Goal: Task Accomplishment & Management: Use online tool/utility

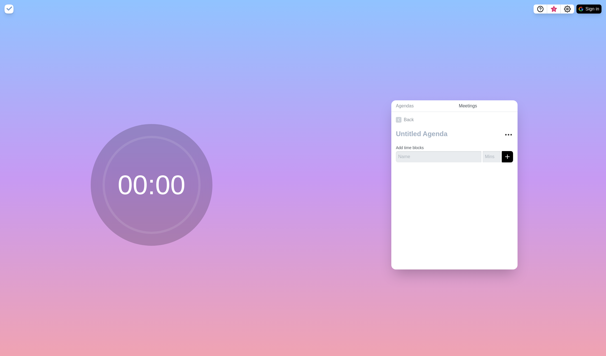
click at [468, 103] on link "Meetings" at bounding box center [485, 106] width 63 height 12
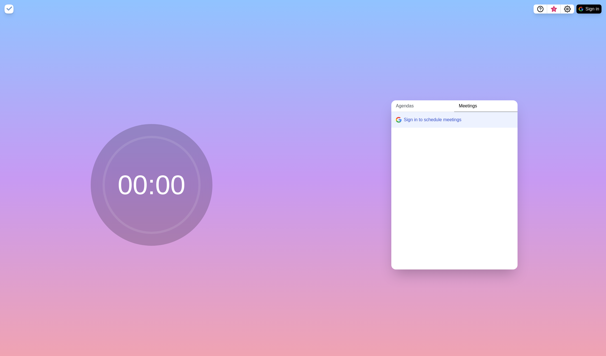
click at [400, 104] on link "Agendas" at bounding box center [423, 106] width 63 height 12
click at [156, 164] on circle at bounding box center [152, 185] width 96 height 96
click at [155, 176] on circle at bounding box center [152, 185] width 96 height 96
click at [5, 9] on img at bounding box center [9, 9] width 9 height 9
click at [162, 201] on circle at bounding box center [152, 185] width 96 height 96
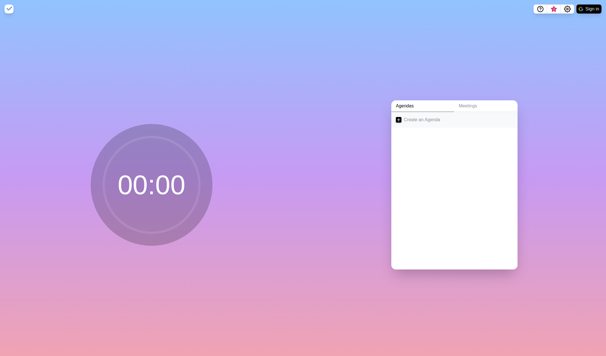
click at [450, 119] on link "Create an Agenda" at bounding box center [455, 120] width 126 height 16
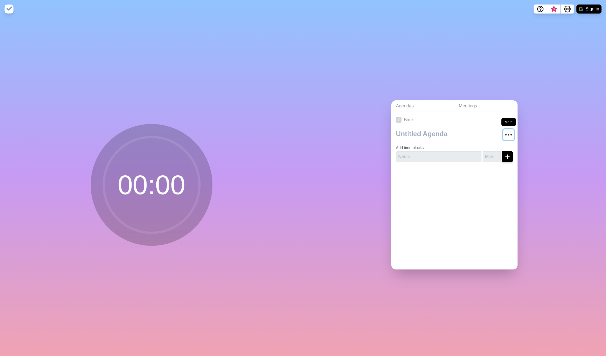
click at [504, 135] on icon "More" at bounding box center [508, 134] width 9 height 9
click at [417, 156] on input "text" at bounding box center [439, 156] width 86 height 11
type input "intro"
click at [415, 181] on div at bounding box center [455, 178] width 126 height 23
click at [506, 130] on icon "More" at bounding box center [508, 134] width 9 height 9
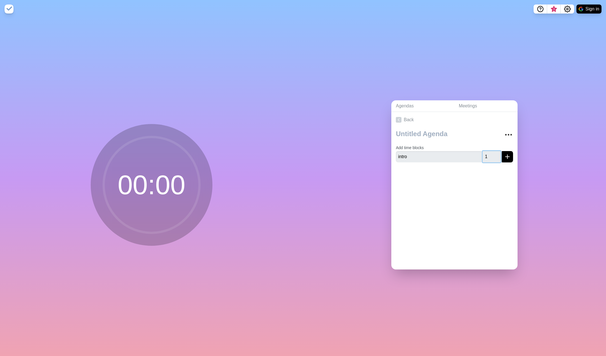
click at [491, 153] on input "1" at bounding box center [492, 156] width 18 height 11
drag, startPoint x: 483, startPoint y: 156, endPoint x: 479, endPoint y: 156, distance: 3.4
click at [483, 156] on input "1" at bounding box center [492, 156] width 18 height 11
type input "20"
click at [482, 170] on div at bounding box center [455, 178] width 126 height 23
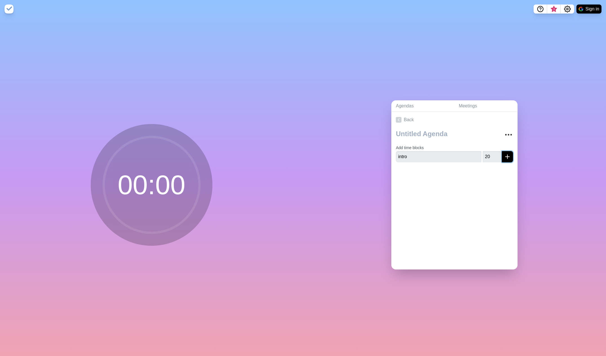
click at [508, 155] on line "submit" at bounding box center [508, 157] width 0 height 4
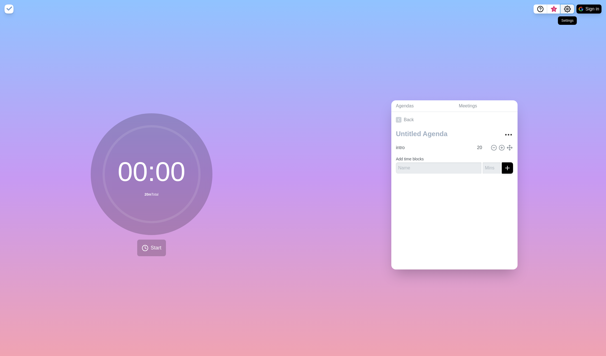
click at [569, 11] on icon "Settings" at bounding box center [567, 9] width 7 height 7
click at [569, 11] on icon "Settings" at bounding box center [568, 9] width 6 height 6
click at [538, 11] on icon "Help" at bounding box center [540, 9] width 7 height 7
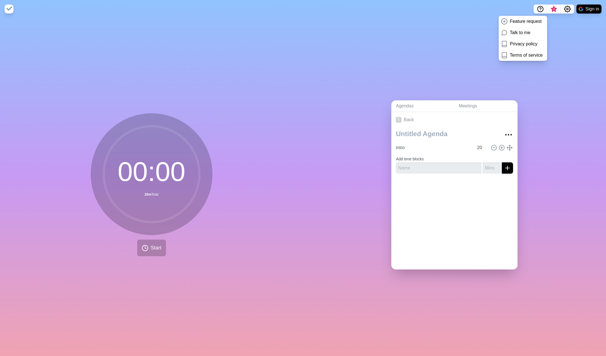
click at [579, 47] on div "Agendas Meetings Back intro 20 Add time blocks" at bounding box center [454, 187] width 303 height 338
click at [570, 6] on icon "Settings" at bounding box center [567, 9] width 7 height 7
click at [557, 20] on p "Preferences" at bounding box center [549, 21] width 24 height 7
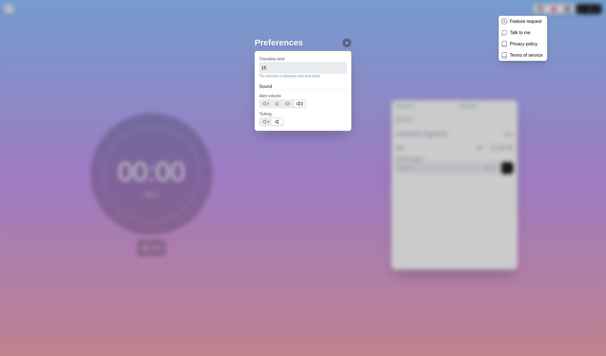
click at [345, 43] on icon at bounding box center [347, 43] width 5 height 5
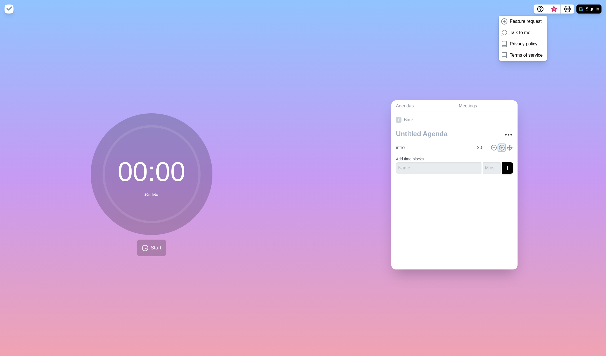
click at [499, 145] on circle at bounding box center [501, 147] width 5 height 5
click at [491, 145] on icon at bounding box center [494, 148] width 6 height 6
click at [507, 145] on icon at bounding box center [510, 148] width 6 height 6
click at [504, 131] on icon "More" at bounding box center [508, 134] width 9 height 9
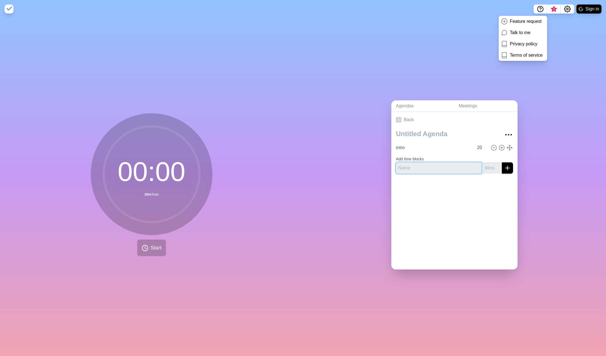
click at [444, 164] on input "text" at bounding box center [439, 167] width 86 height 11
type input "test"
click at [502, 165] on button "submit" at bounding box center [507, 167] width 11 height 11
click at [475, 174] on p "Please set your minutes for this time block" at bounding box center [454, 176] width 117 height 5
click at [484, 166] on input "number" at bounding box center [492, 167] width 18 height 11
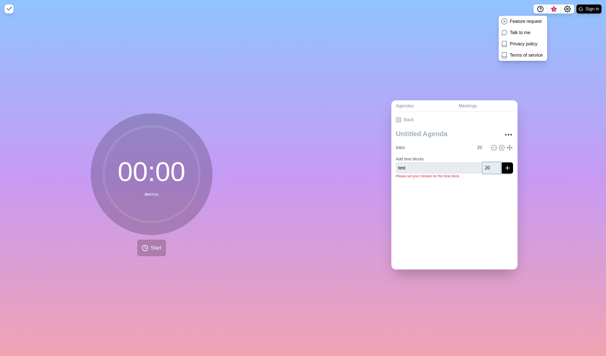
type input "20"
click at [504, 166] on icon "submit" at bounding box center [507, 168] width 7 height 7
click at [158, 246] on span "Start" at bounding box center [156, 248] width 11 height 8
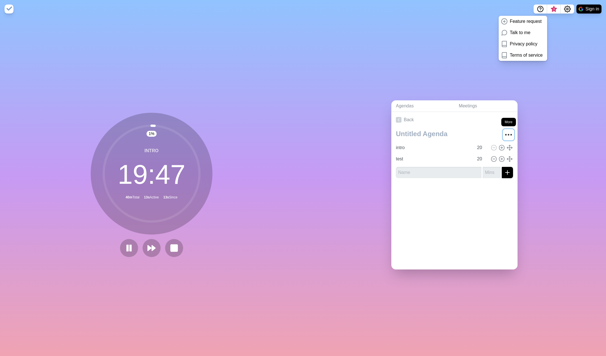
click at [504, 134] on icon "More" at bounding box center [508, 134] width 9 height 9
click at [568, 8] on icon "Settings" at bounding box center [567, 9] width 7 height 7
click at [553, 21] on p "Preferences" at bounding box center [549, 21] width 24 height 7
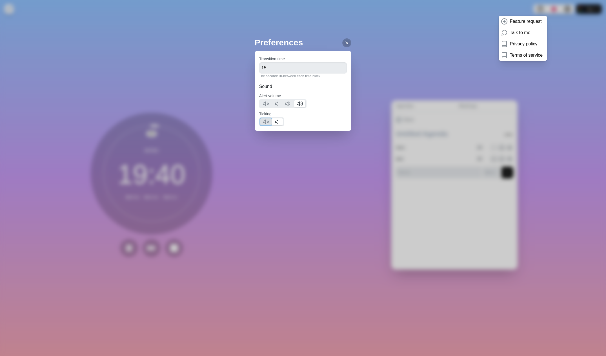
drag, startPoint x: 262, startPoint y: 120, endPoint x: 264, endPoint y: 124, distance: 4.4
click at [263, 121] on button at bounding box center [265, 121] width 11 height 7
click at [345, 44] on icon at bounding box center [347, 43] width 5 height 5
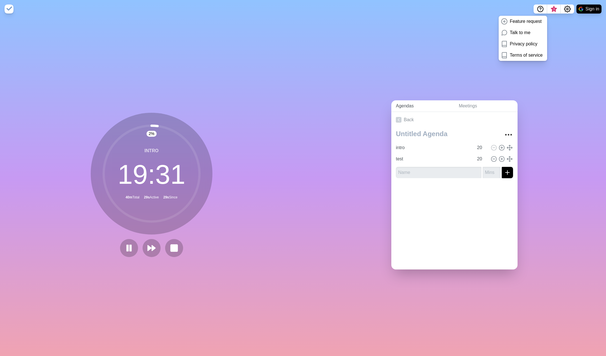
click at [405, 105] on link "Agendas" at bounding box center [423, 106] width 63 height 12
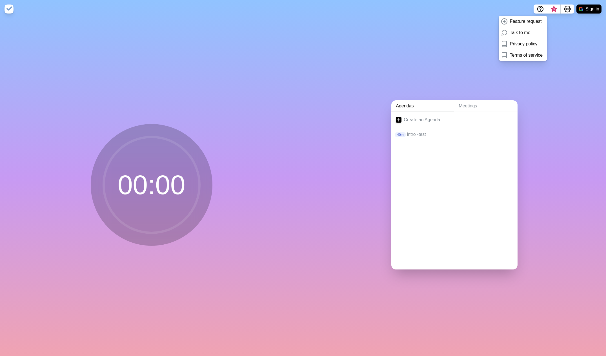
click at [452, 104] on link "Agendas" at bounding box center [423, 106] width 63 height 12
click at [481, 102] on link "Meetings" at bounding box center [485, 106] width 63 height 12
click at [406, 107] on link "Agendas" at bounding box center [423, 106] width 63 height 12
click at [407, 131] on p "intro • test" at bounding box center [460, 134] width 106 height 7
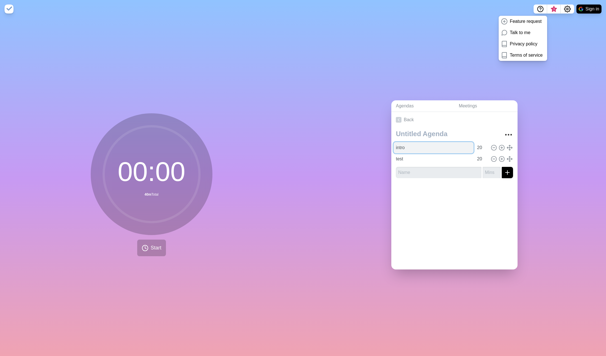
click at [405, 145] on input "intro" at bounding box center [434, 147] width 80 height 11
click at [506, 131] on icon "More" at bounding box center [508, 134] width 9 height 9
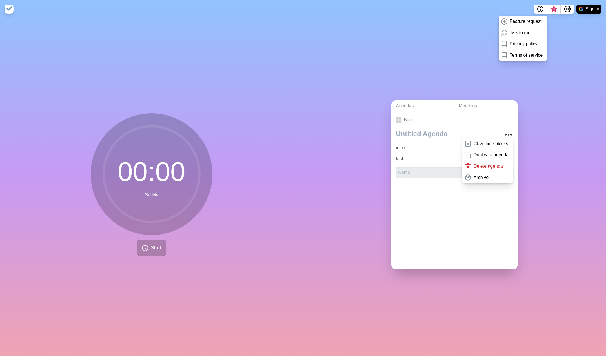
click at [466, 223] on div "Back Clear time blocks Duplicate agenda Delete agenda Archive intro 20 test 20" at bounding box center [455, 191] width 126 height 158
click at [153, 244] on span "Start" at bounding box center [156, 248] width 11 height 8
click at [433, 94] on div "Agendas Meetings Back Clear time blocks Duplicate agenda Delete agenda Archive …" at bounding box center [454, 187] width 303 height 338
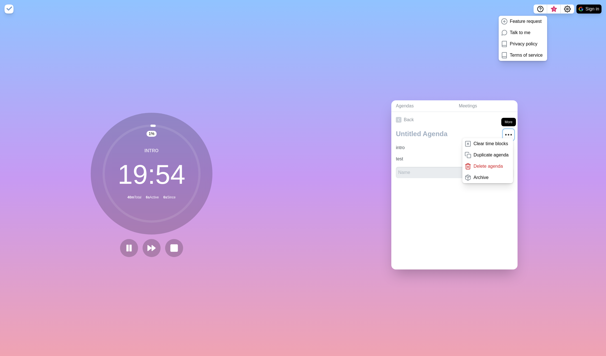
click at [504, 130] on icon "More" at bounding box center [508, 134] width 9 height 9
click at [482, 61] on div "Agendas Meetings Back intro 20 test 20" at bounding box center [454, 187] width 303 height 338
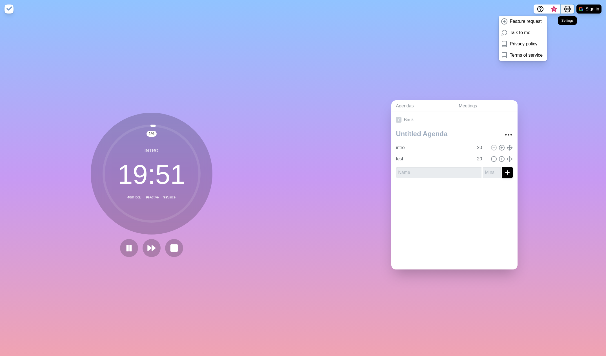
click at [568, 8] on circle "Settings" at bounding box center [568, 9] width 2 height 2
click at [551, 23] on p "Preferences" at bounding box center [549, 21] width 24 height 7
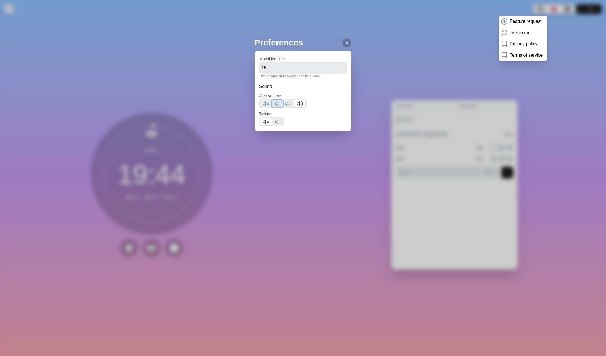
click at [276, 105] on icon at bounding box center [278, 103] width 7 height 7
click at [345, 45] on icon at bounding box center [347, 43] width 5 height 5
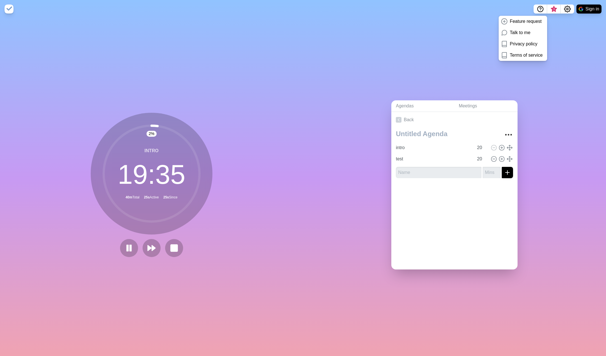
click at [11, 11] on img at bounding box center [9, 9] width 9 height 9
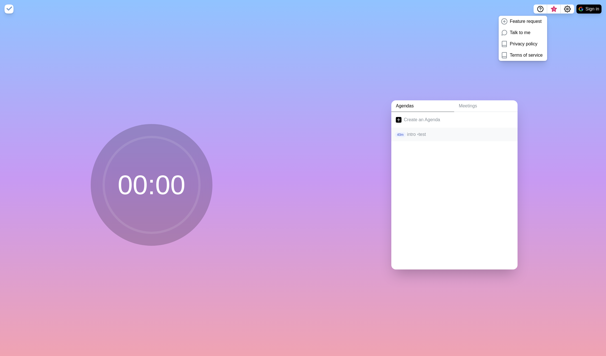
click at [427, 131] on p "intro • test" at bounding box center [460, 134] width 106 height 7
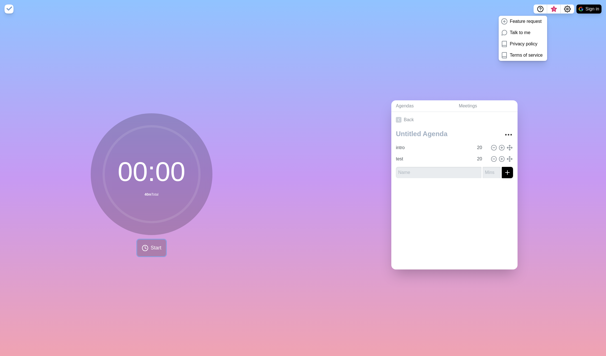
click at [153, 248] on span "Start" at bounding box center [156, 248] width 11 height 8
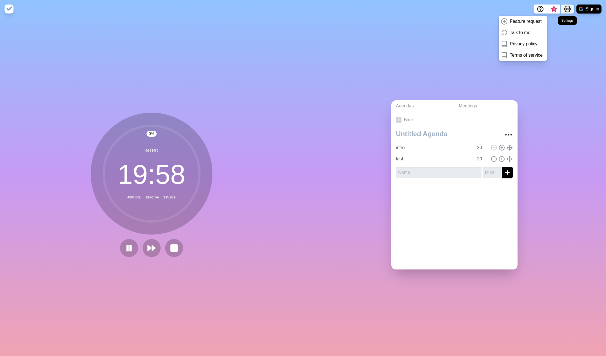
click at [565, 8] on icon "Settings" at bounding box center [568, 9] width 6 height 6
click at [553, 9] on span "3" at bounding box center [554, 9] width 5 height 5
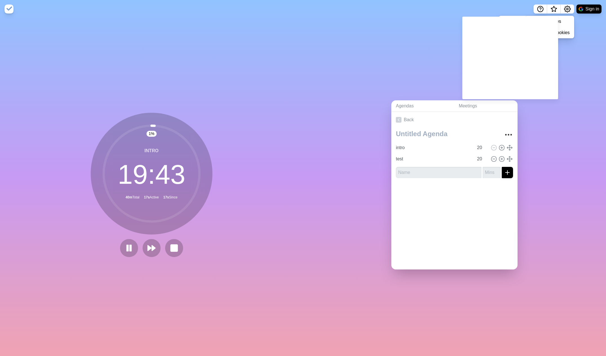
click at [587, 47] on div "Agendas Meetings Back intro 20 test 20" at bounding box center [454, 187] width 303 height 338
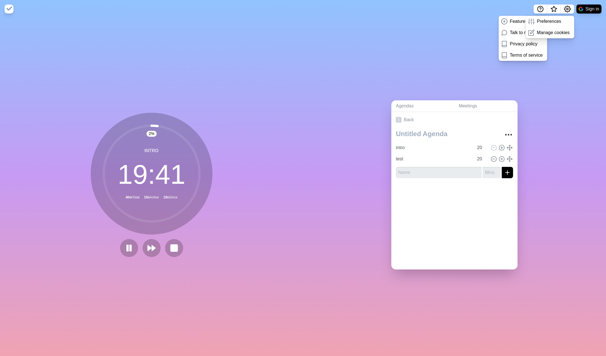
click at [470, 31] on div "Agendas Meetings Back intro 20 test 20" at bounding box center [454, 187] width 303 height 338
click at [566, 10] on icon "Settings" at bounding box center [567, 9] width 7 height 7
click at [350, 190] on div "Agendas Meetings Back intro 20 test 20" at bounding box center [454, 187] width 303 height 338
click at [408, 105] on link "Agendas" at bounding box center [423, 106] width 63 height 12
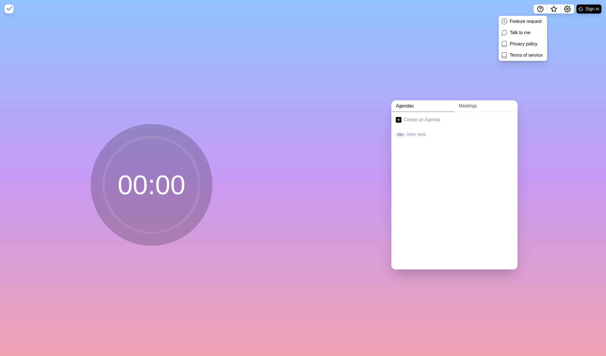
click at [466, 106] on link "Meetings" at bounding box center [485, 106] width 63 height 12
click at [408, 106] on link "Agendas" at bounding box center [423, 106] width 63 height 12
click at [423, 132] on p "intro • test" at bounding box center [460, 134] width 106 height 7
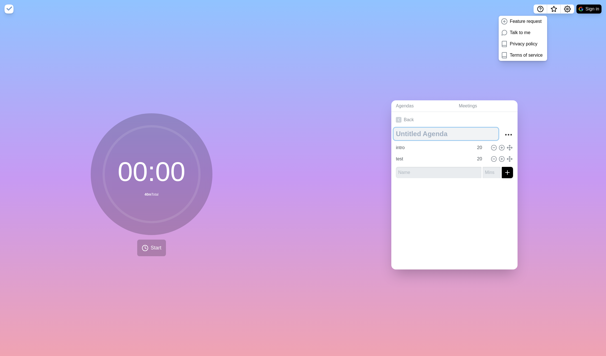
click at [426, 135] on textarea at bounding box center [446, 134] width 105 height 12
type textarea "Jira Training"
click at [426, 145] on input "intro" at bounding box center [434, 147] width 80 height 11
click at [396, 145] on input "intro" at bounding box center [434, 147] width 80 height 11
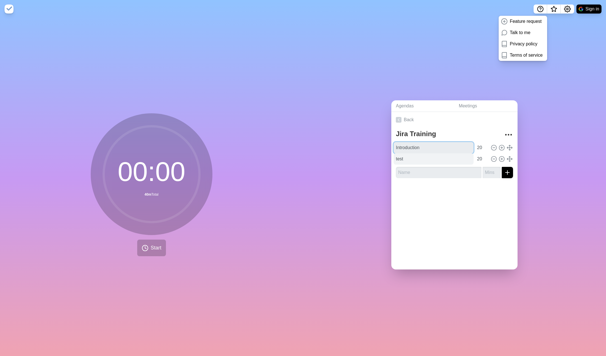
type input "Introduction"
click at [407, 158] on input "test" at bounding box center [434, 158] width 80 height 11
click at [407, 159] on input "test" at bounding box center [434, 158] width 80 height 11
type input "Topic 1"
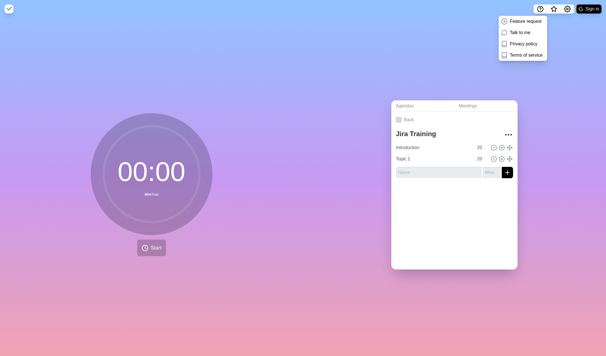
click at [421, 193] on div at bounding box center [455, 194] width 126 height 23
